Goal: Task Accomplishment & Management: Use online tool/utility

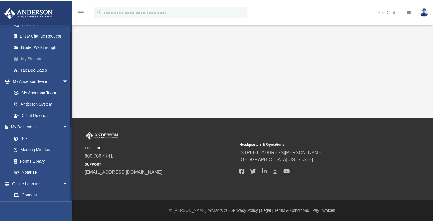
scroll to position [146, 0]
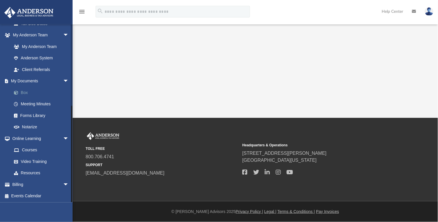
click at [34, 94] on link "Box" at bounding box center [42, 93] width 69 height 12
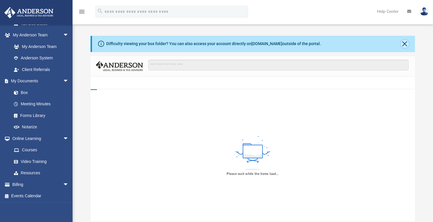
click at [409, 42] on button "Close" at bounding box center [405, 44] width 8 height 8
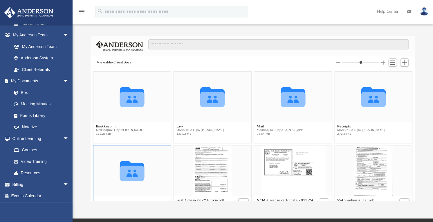
click at [97, 200] on div "Collaborated Folder Bookkeeping Modified [DATE] by [PERSON_NAME] 192.28 MB Coll…" at bounding box center [253, 135] width 325 height 132
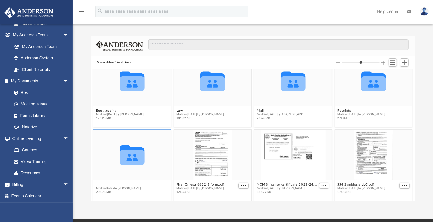
click at [107, 185] on button "Tax" at bounding box center [118, 184] width 45 height 4
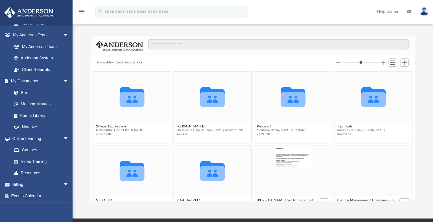
scroll to position [18, 0]
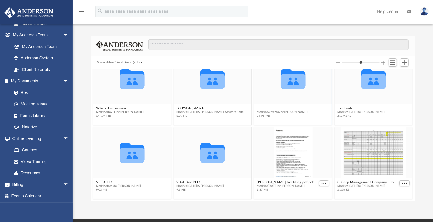
click at [262, 107] on button "Personal" at bounding box center [282, 108] width 51 height 4
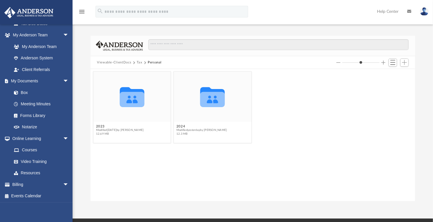
scroll to position [0, 0]
click at [181, 124] on button "2024" at bounding box center [202, 126] width 51 height 4
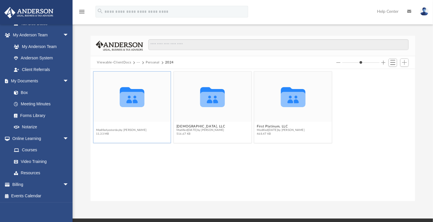
click at [109, 126] on button "1040 Client upload" at bounding box center [121, 126] width 51 height 4
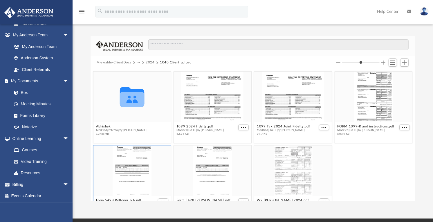
scroll to position [18, 0]
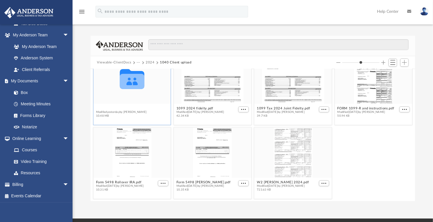
click at [103, 107] on button "Abhishek" at bounding box center [121, 108] width 51 height 4
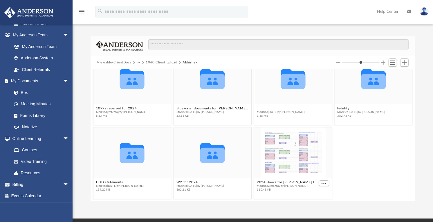
click at [271, 106] on button "Cost Seg reports" at bounding box center [281, 108] width 48 height 4
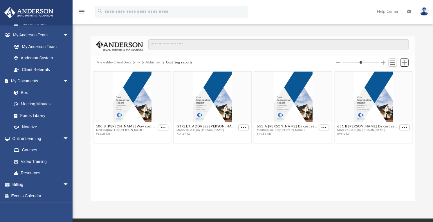
click at [406, 65] on button "Add" at bounding box center [405, 62] width 9 height 8
click at [393, 75] on li "Upload" at bounding box center [397, 74] width 19 height 6
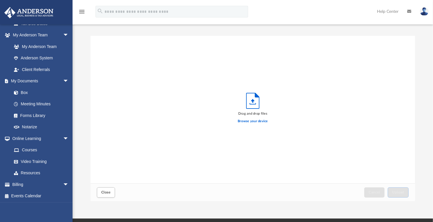
scroll to position [143, 320]
click at [255, 119] on label "Browse your device" at bounding box center [253, 121] width 30 height 5
click at [0, 0] on input "Browse your device" at bounding box center [0, 0] width 0 height 0
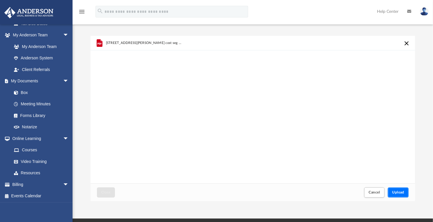
click at [396, 189] on button "Upload" at bounding box center [398, 192] width 21 height 10
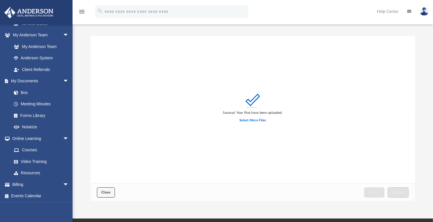
click at [103, 195] on button "Close" at bounding box center [106, 192] width 18 height 10
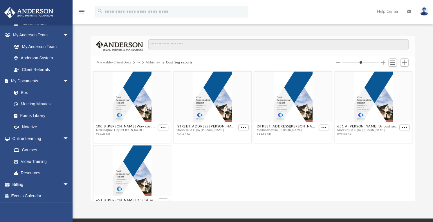
click at [152, 61] on button "Abhishek" at bounding box center [153, 62] width 15 height 5
